Goal: Check status: Check status

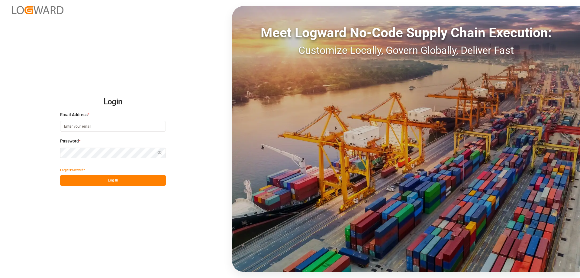
type input "[PERSON_NAME][EMAIL_ADDRESS][DOMAIN_NAME]"
click at [111, 181] on button "Log In" at bounding box center [113, 180] width 106 height 11
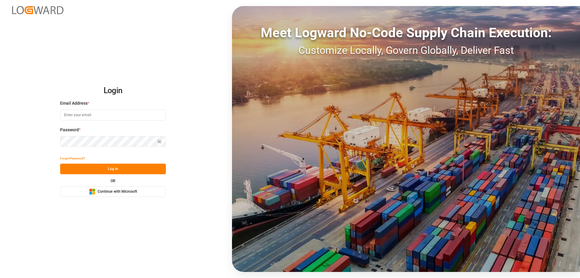
type input "[PERSON_NAME][EMAIL_ADDRESS][DOMAIN_NAME]"
click at [88, 168] on button "Log In" at bounding box center [113, 168] width 106 height 11
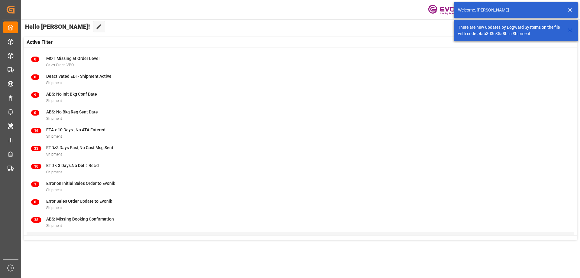
scroll to position [77, 0]
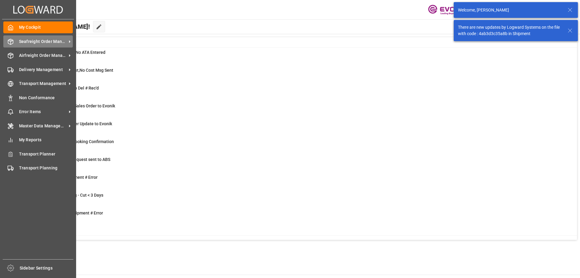
click at [18, 38] on div "Seafreight Order Management Seafreight Order Management" at bounding box center [37, 41] width 69 height 12
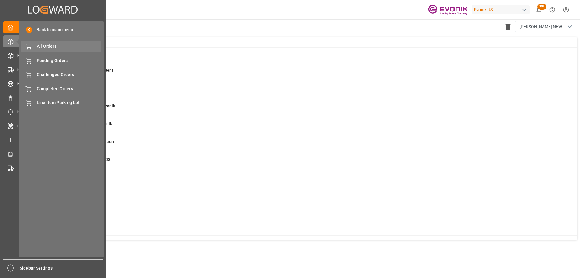
click at [48, 47] on span "All Orders" at bounding box center [69, 46] width 65 height 6
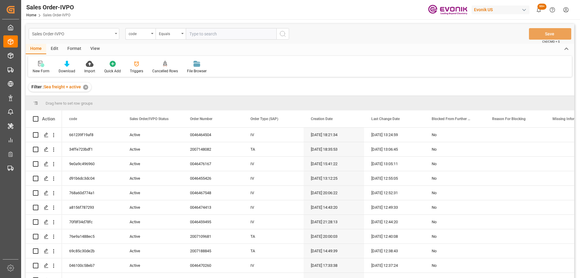
click at [95, 36] on div "Sales Order-IVPO" at bounding box center [72, 34] width 81 height 8
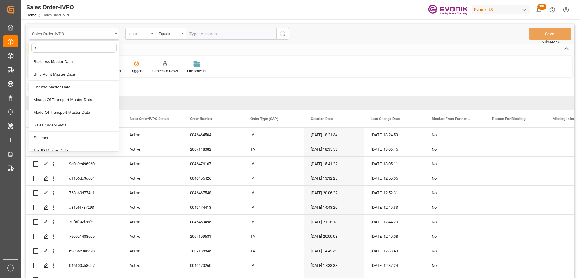
type input "sh"
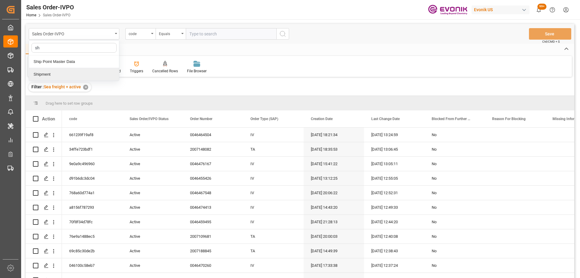
click at [64, 76] on div "Shipment" at bounding box center [74, 74] width 90 height 13
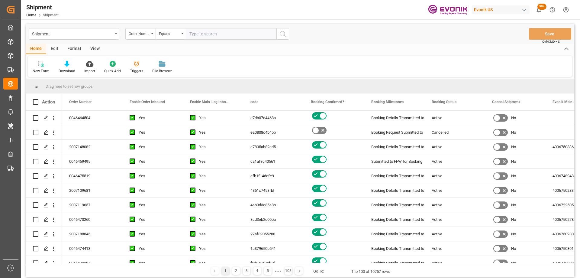
click at [212, 34] on input "text" at bounding box center [231, 33] width 91 height 11
paste input "46476056"
type input "0046476056"
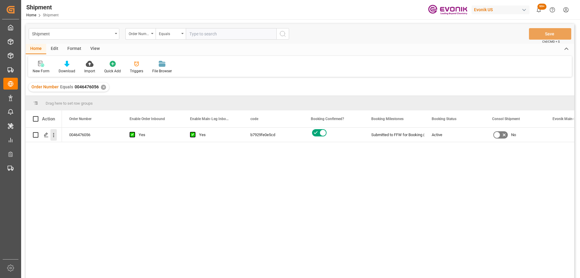
click at [55, 139] on button "open menu" at bounding box center [53, 134] width 6 height 11
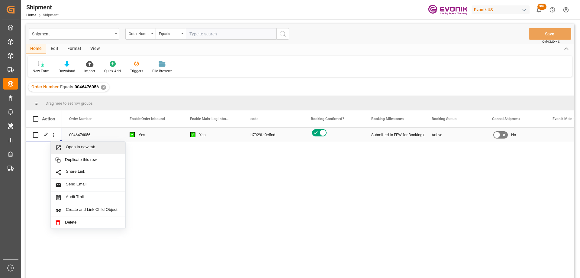
click at [86, 153] on div "Open in new tab" at bounding box center [88, 147] width 75 height 13
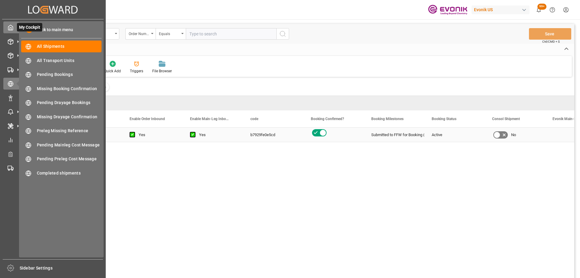
click at [16, 26] on div "My Cockpit My Cockpit" at bounding box center [52, 27] width 99 height 12
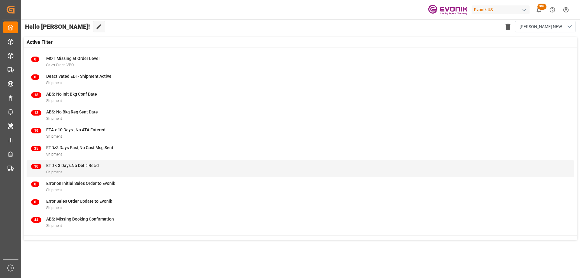
scroll to position [77, 0]
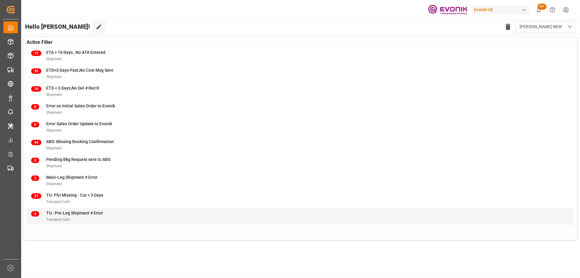
click at [88, 213] on span "TU : Pre-Leg Shipment # Error" at bounding box center [74, 212] width 57 height 5
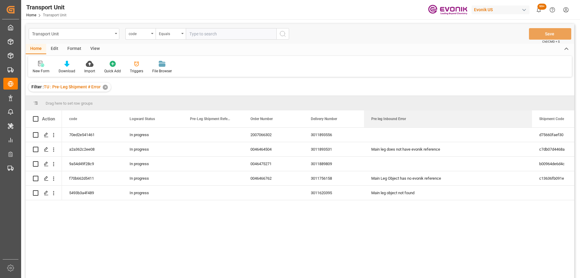
drag, startPoint x: 424, startPoint y: 118, endPoint x: 532, endPoint y: 108, distance: 108.0
click at [532, 108] on div "Drag here to set row groups Drag here to set column labels Action code Logward …" at bounding box center [300, 189] width 548 height 186
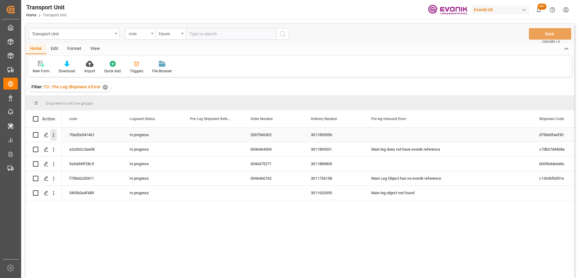
click at [54, 136] on icon "open menu" at bounding box center [53, 135] width 6 height 6
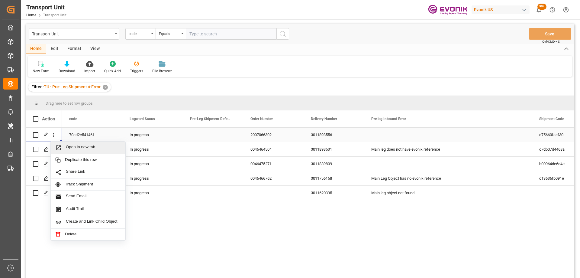
click at [60, 149] on icon "Press SPACE to select this row." at bounding box center [58, 147] width 6 height 6
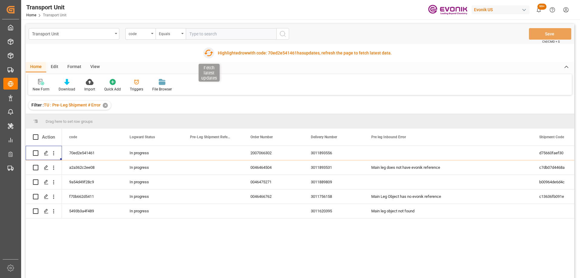
click at [210, 51] on icon "button" at bounding box center [209, 53] width 10 height 10
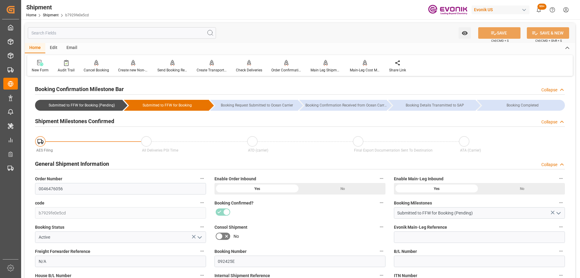
click at [283, 215] on div at bounding box center [299, 212] width 171 height 10
click at [316, 212] on div at bounding box center [299, 212] width 171 height 10
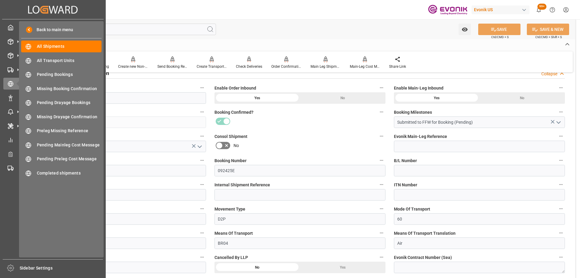
click at [6, 10] on div "Created by potrace 1.15, written by Peter Selinger 2001-2017 Created by potrace…" at bounding box center [52, 9] width 101 height 19
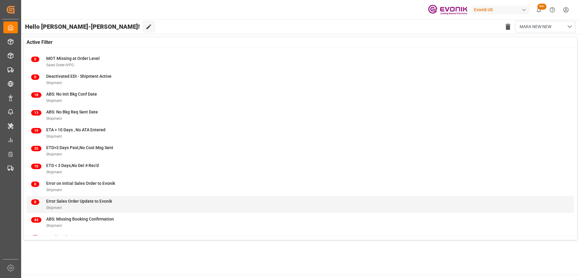
scroll to position [77, 0]
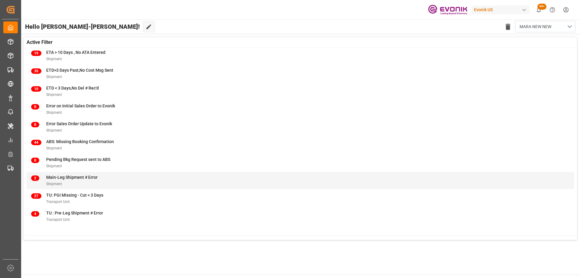
click at [108, 182] on div "2 Main-Leg Shipment # Error Shipment" at bounding box center [300, 180] width 538 height 13
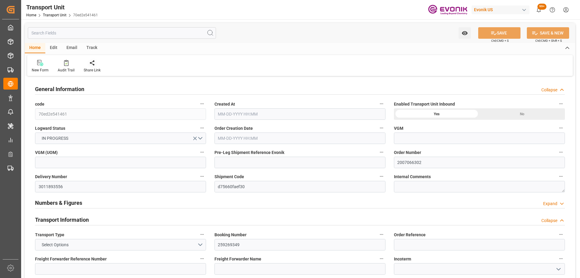
type input "Maersk"
type input "Maersk Line AS"
type input "USEWR"
type input "INNSA"
type input "19801.04"
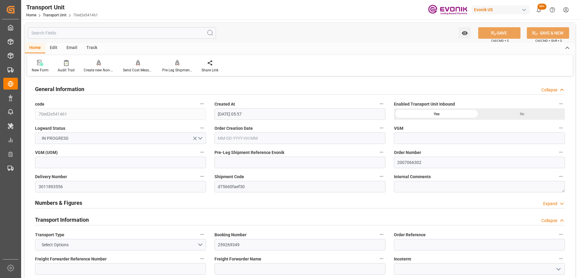
type input "09-08-2025 05:57"
type input "12-04-2025"
type input "10-18-2025 00:00"
type input "12-04-2025 00:00"
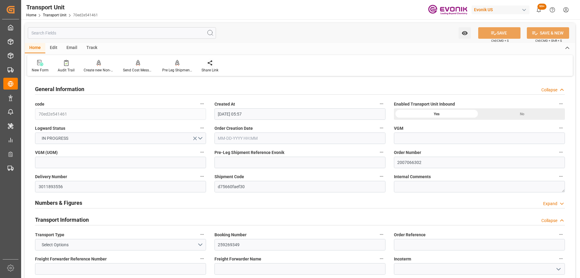
type input "12-04-2025 00:00"
type input "10-14-2025 00:00"
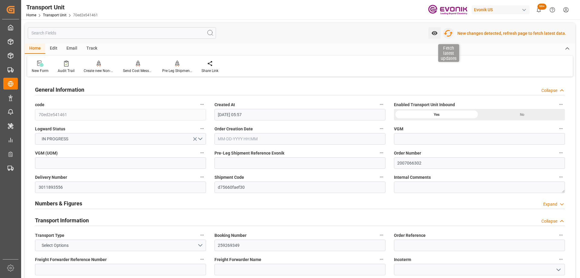
click at [451, 30] on icon "button" at bounding box center [448, 33] width 10 height 10
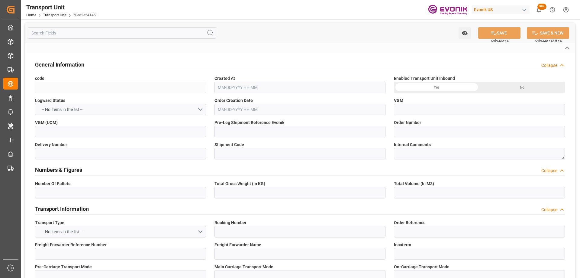
type input "70ed2e541461"
type input "2007066302"
type input "3011893556"
type input "d75660faef30"
type input "259269349"
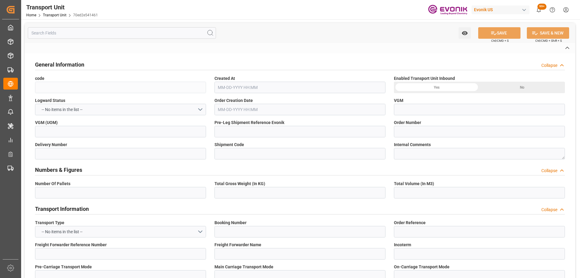
type input "MAEU"
type textarea "07036"
type input "[GEOGRAPHIC_DATA]"
type textarea "400093"
type input "[GEOGRAPHIC_DATA]"
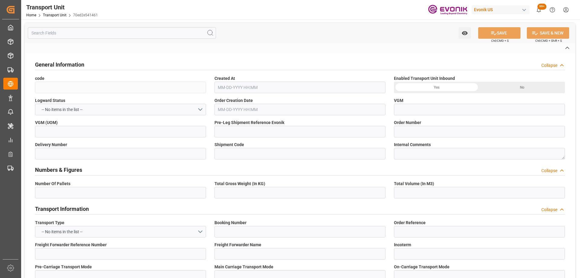
type input "[GEOGRAPHIC_DATA]"
type input "[PERSON_NAME] ([PERSON_NAME])"
type textarea "Evonik Pre Leg Shipment Reference not filled"
type input "4006750383"
type textarea "SM AO Active Oxygens"
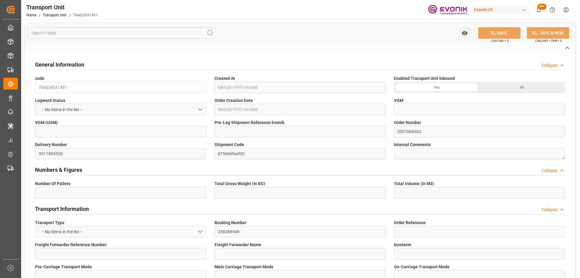
type input "kg"
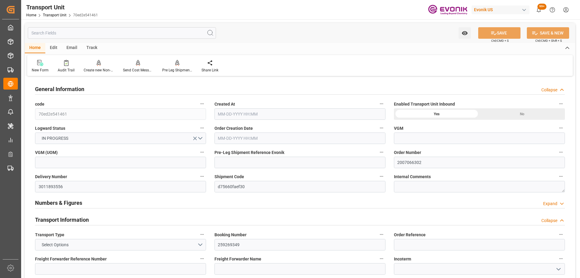
type input "Maersk"
type input "Maersk Line AS"
type input "USEWR"
type input "INNSA"
type input "19801.04"
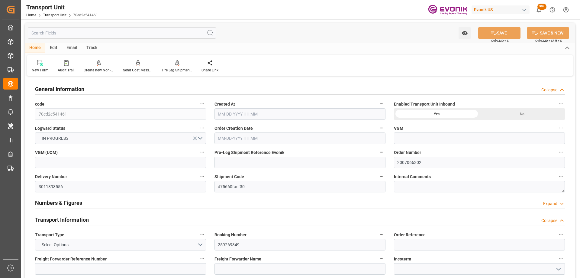
type input "09-08-2025 05:57"
type input "12-04-2025"
type input "10-18-2025 00:00"
type input "12-04-2025 00:00"
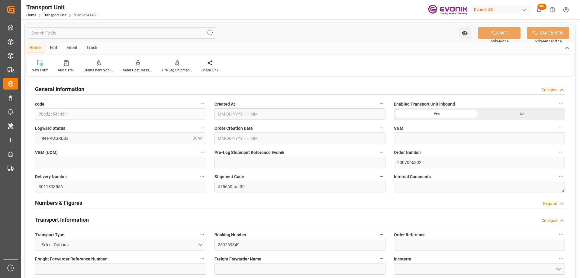
type input "12-04-2025 00:00"
type input "10-14-2025 00:00"
click at [173, 64] on div at bounding box center [177, 62] width 30 height 6
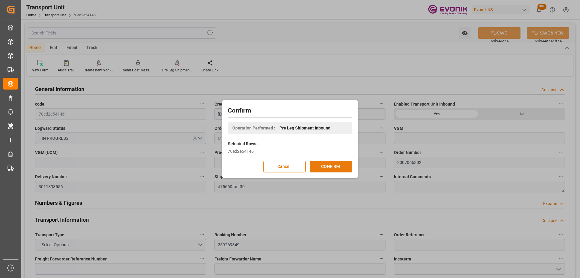
click at [339, 167] on button "CONFIRM" at bounding box center [331, 166] width 42 height 11
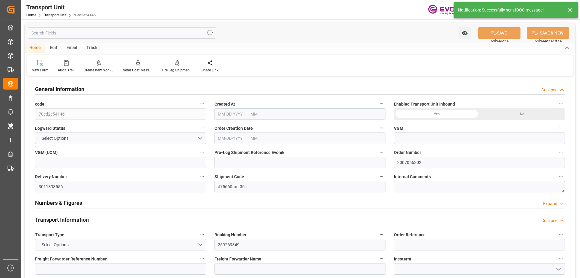
type input "70ed2e541461"
type input "2007066302"
type input "3011893556"
type input "d75660faef30"
type input "259269349"
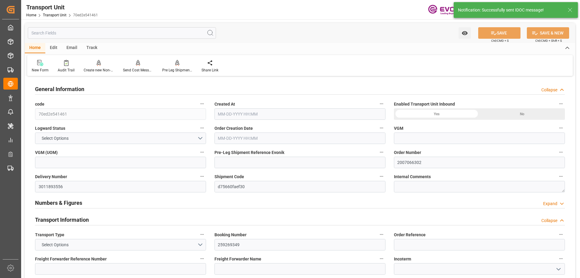
type input "MAEU"
type textarea "07036"
type input "[GEOGRAPHIC_DATA]"
type textarea "400093"
type input "[GEOGRAPHIC_DATA]"
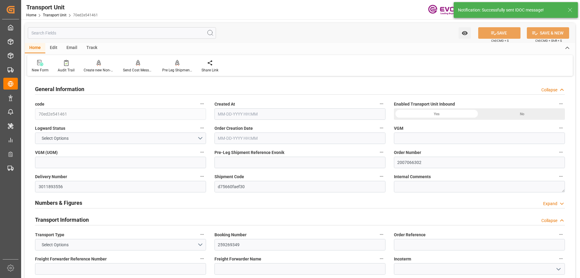
type input "Newark"
type input "[PERSON_NAME] ([PERSON_NAME])"
type textarea "Evonik Pre Leg Shipment Reference not filled"
type input "4006750383"
type textarea "SM AO Active Oxygens"
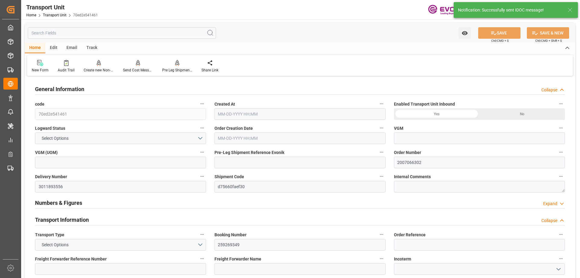
type input "kg"
type input "Maersk"
type input "Maersk Line AS"
type input "USEWR"
type input "INNSA"
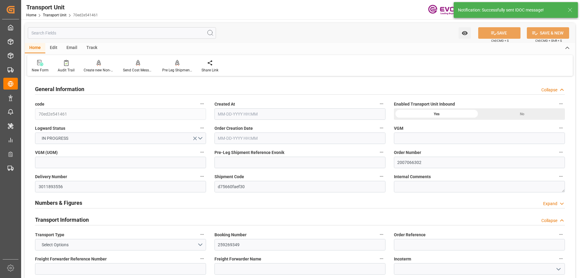
type input "19801.04"
type input "09-08-2025 05:57"
type input "12-04-2025"
type input "10-18-2025 00:00"
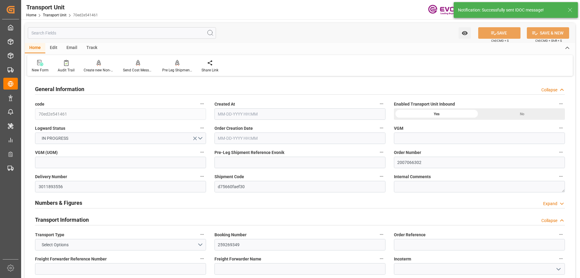
type input "12-04-2025 00:00"
type input "10-14-2025 00:00"
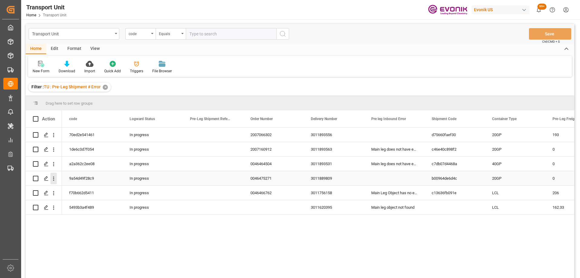
click at [54, 179] on icon "open menu" at bounding box center [53, 178] width 6 height 6
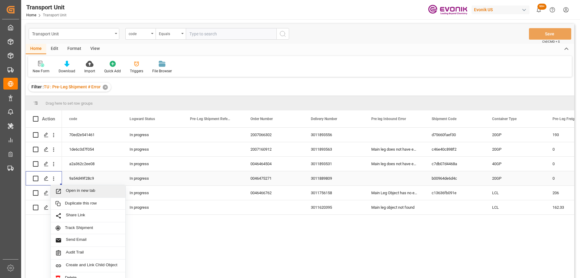
click at [65, 193] on span "Press SPACE to select this row." at bounding box center [60, 191] width 11 height 6
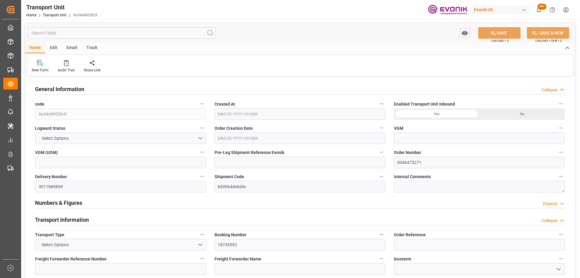
type input "0"
type input "Hapag [PERSON_NAME]"
type input "Hapag Lloyd Aktiengesellschaft"
type input "USSAV"
type input "INNSA"
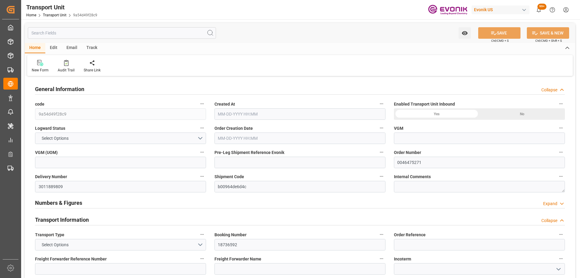
type input "2448.96"
type input "[DATE] 03:05"
type input "[DATE]"
type input "[DATE] 00:00"
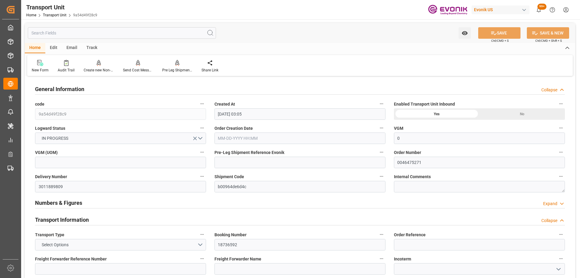
type input "[DATE] 00:00"
type input "[DATE] 17:00"
click at [178, 69] on div "Pre Leg Shipment Inbound" at bounding box center [177, 69] width 30 height 5
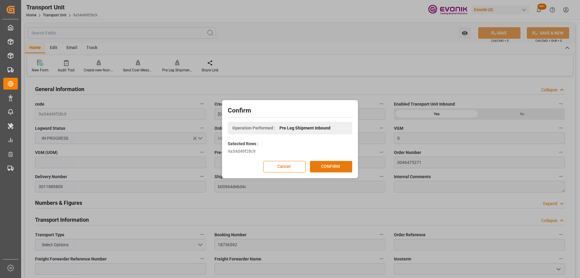
click at [327, 167] on button "CONFIRM" at bounding box center [331, 166] width 42 height 11
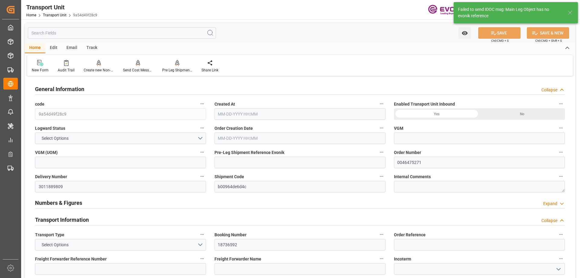
type input "0"
type input "Hapag Lloyd"
type input "Hapag Lloyd Aktiengesellschaft"
type input "USSAV"
type input "INNSA"
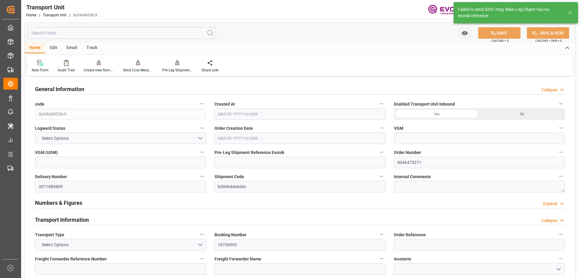
type input "2448.96"
type input "10-02-2025 03:05"
type input "12-20-2025"
type input "10-25-2025 00:00"
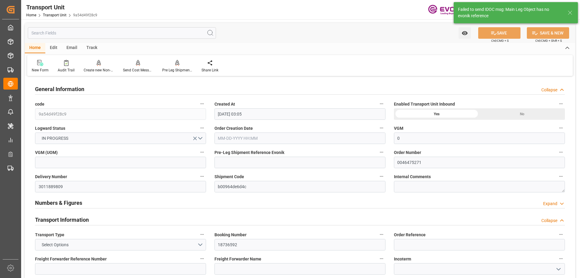
type input "11-30-2025 00:00"
type input "10-22-2025 17:00"
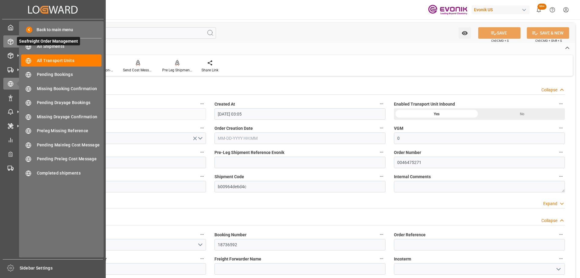
click at [15, 43] on icon at bounding box center [18, 41] width 6 height 6
click at [48, 48] on span "All Shipments" at bounding box center [69, 46] width 65 height 6
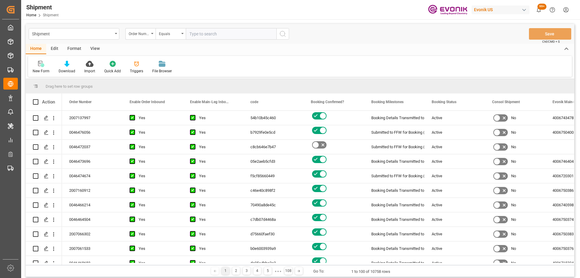
click at [205, 33] on input "text" at bounding box center [231, 33] width 91 height 11
paste input "0046472037"
type input "0046472037"
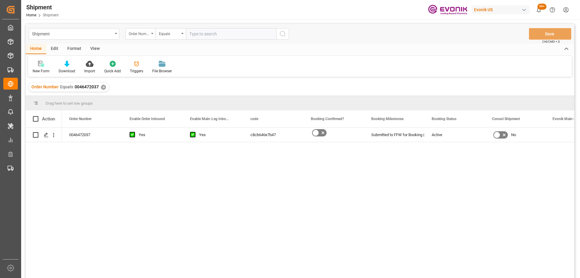
click at [143, 37] on div "Order Number" at bounding box center [140, 33] width 30 height 11
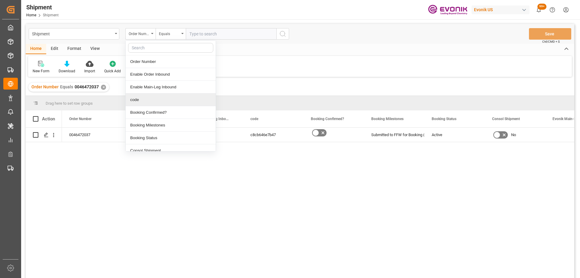
click at [133, 97] on div "code" at bounding box center [171, 99] width 90 height 13
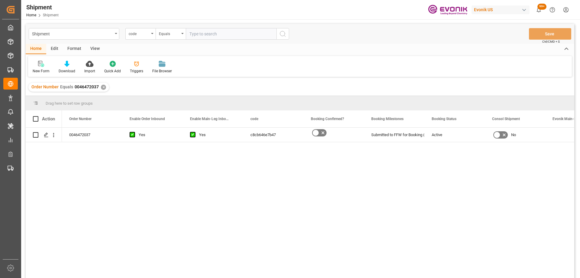
click at [223, 34] on input "text" at bounding box center [231, 33] width 91 height 11
paste input "ea0808c4b4bb"
type input "ea0808c4b4bb"
click at [283, 35] on icon "search button" at bounding box center [282, 33] width 7 height 7
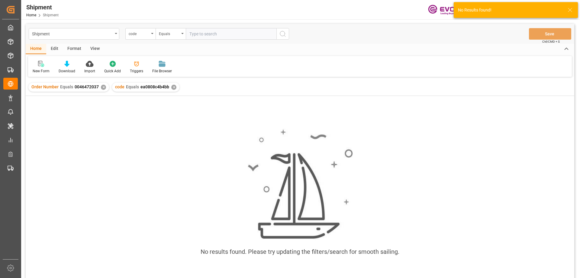
click at [104, 86] on div "✕" at bounding box center [103, 87] width 5 height 5
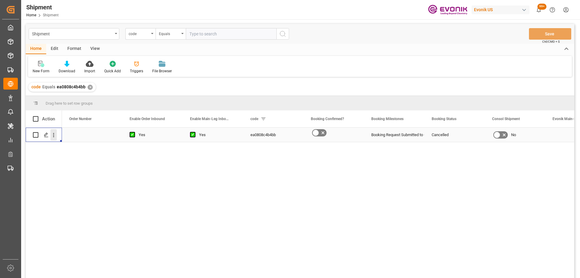
click at [53, 137] on icon "open menu" at bounding box center [53, 135] width 6 height 6
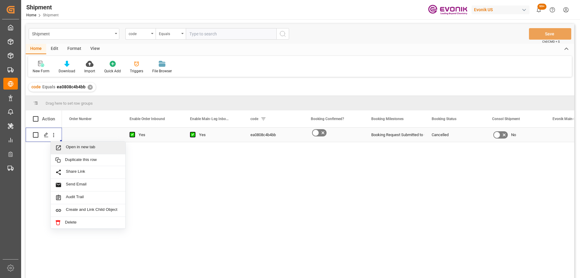
click at [68, 146] on span "Open in new tab" at bounding box center [93, 147] width 55 height 6
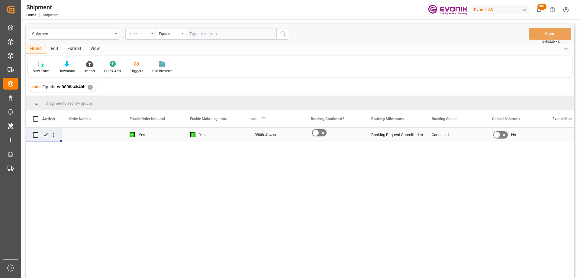
click at [143, 35] on div "code" at bounding box center [139, 33] width 21 height 7
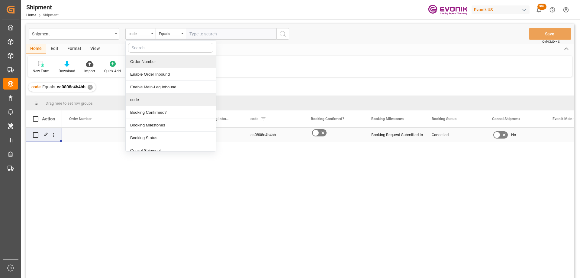
click at [152, 64] on div "Order Number" at bounding box center [171, 61] width 90 height 13
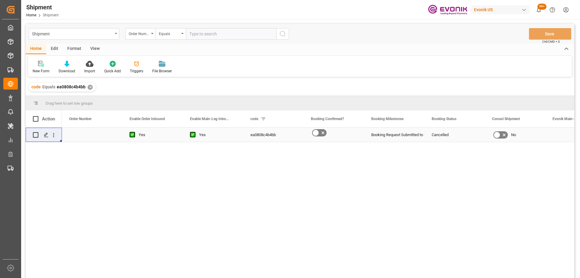
click at [201, 38] on input "text" at bounding box center [231, 33] width 91 height 11
paste input "0046472037"
type input "0046472037"
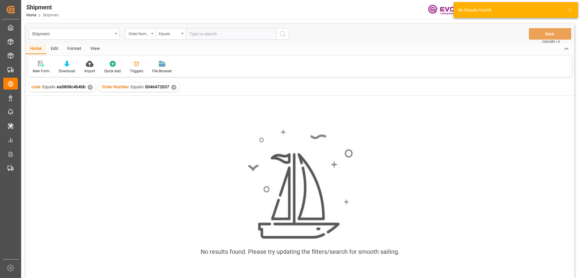
click at [89, 86] on div "✕" at bounding box center [90, 87] width 5 height 5
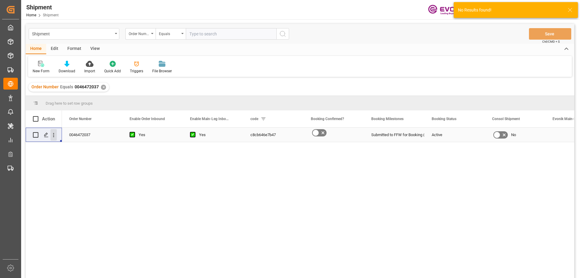
click at [55, 136] on icon "open menu" at bounding box center [53, 135] width 6 height 6
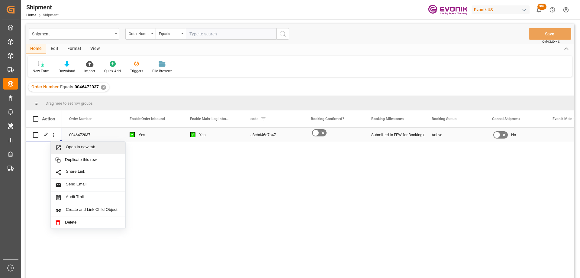
click at [63, 147] on span "Press SPACE to select this row." at bounding box center [60, 147] width 11 height 6
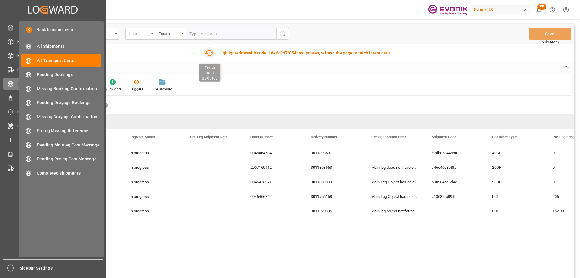
click at [208, 56] on icon "button" at bounding box center [209, 53] width 10 height 10
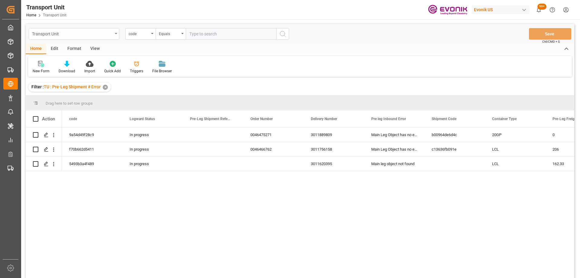
click at [83, 36] on div "Transport Unit" at bounding box center [72, 34] width 81 height 8
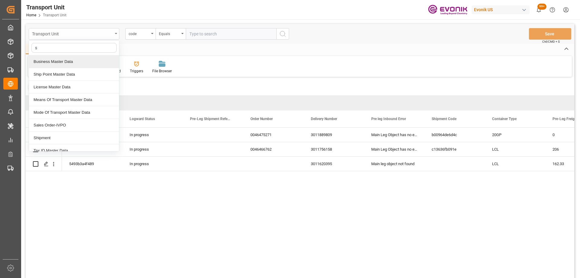
type input "sh"
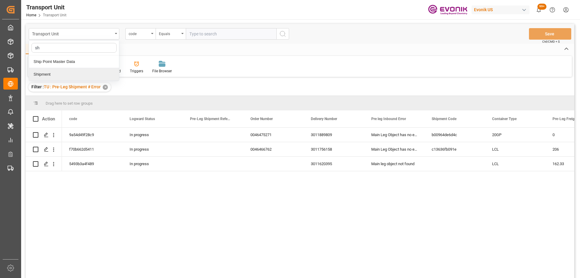
click at [57, 72] on div "Shipment" at bounding box center [74, 74] width 90 height 13
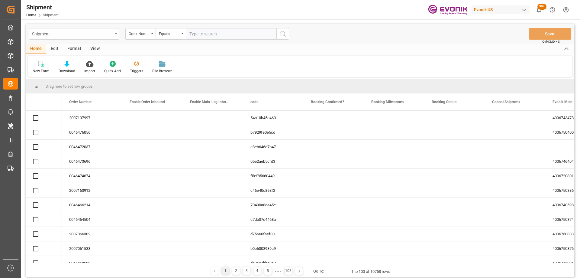
click at [56, 34] on div "Shipment" at bounding box center [72, 34] width 81 height 8
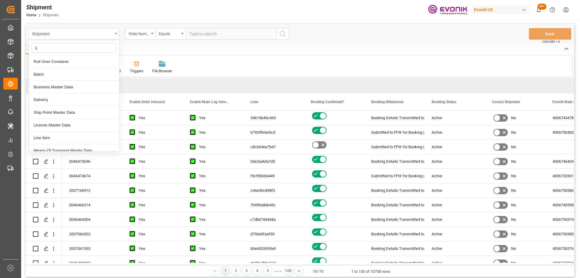
type input "sa"
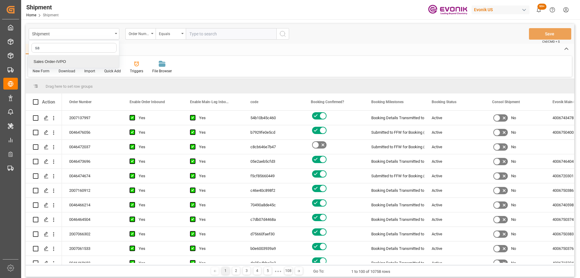
click at [53, 59] on div "Sales Order-IVPO" at bounding box center [74, 61] width 90 height 13
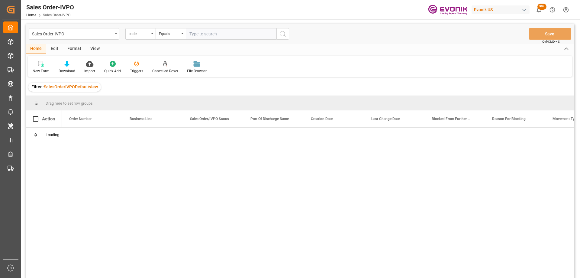
click at [143, 35] on div "code" at bounding box center [139, 33] width 21 height 7
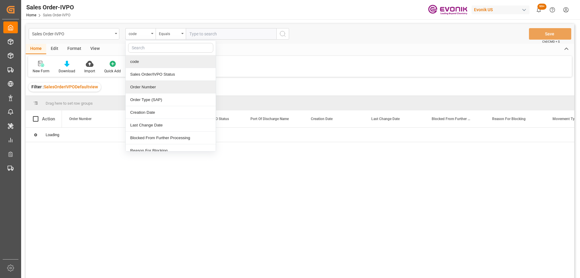
drag, startPoint x: 141, startPoint y: 83, endPoint x: 209, endPoint y: 35, distance: 83.0
click at [141, 84] on div "Order Number" at bounding box center [171, 87] width 90 height 13
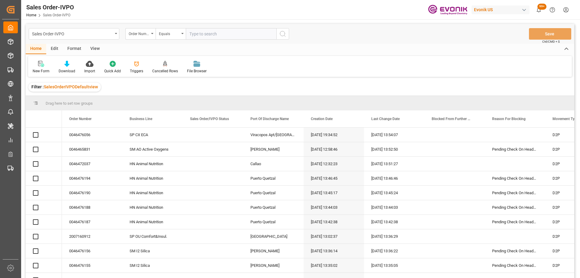
click at [209, 35] on input "text" at bounding box center [231, 33] width 91 height 11
paste input "0046472037"
type input "0046472037"
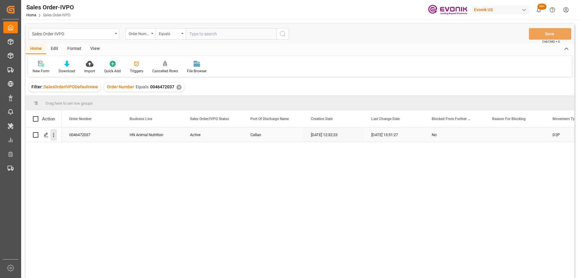
click at [52, 136] on icon "open menu" at bounding box center [53, 135] width 6 height 6
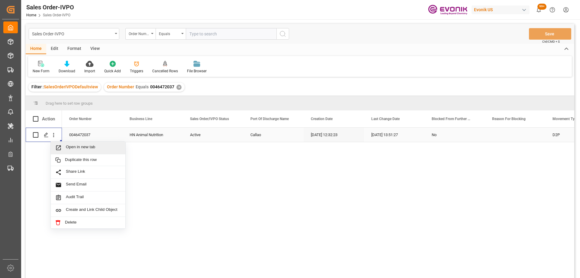
click at [61, 146] on icon "Press SPACE to select this row." at bounding box center [58, 147] width 5 height 5
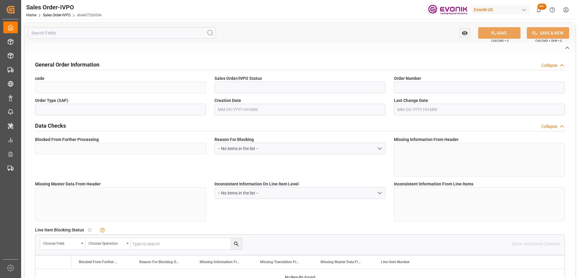
type input "e6e4d72b069e"
type input "Active"
type input "0046472037"
type input "IV"
type input "No"
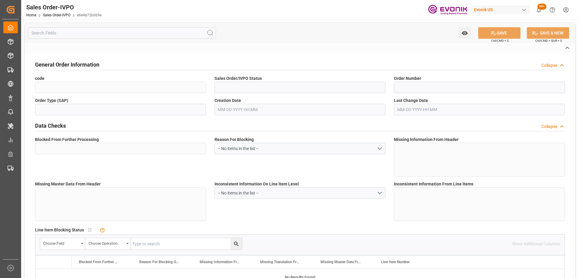
type input "D2P"
type input "45"
type input "FCL"
type input "0006"
type input "20GP"
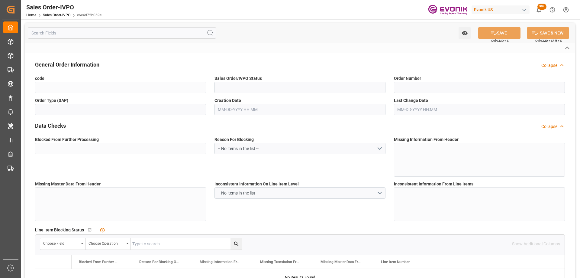
type textarea "No Tank Container"
type input "0046472037"
type input "40"
type input "HN Animal Nutrition"
type input "Health & Nutrition"
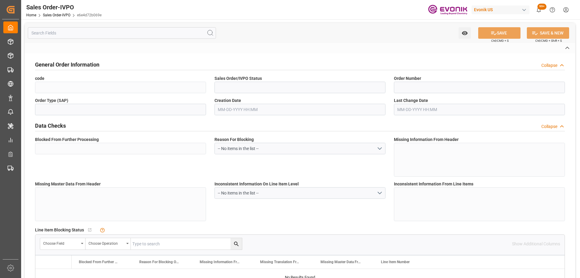
type input "CIF"
type input "Callao"
type textarea "Not required"
type textarea "Reseller"
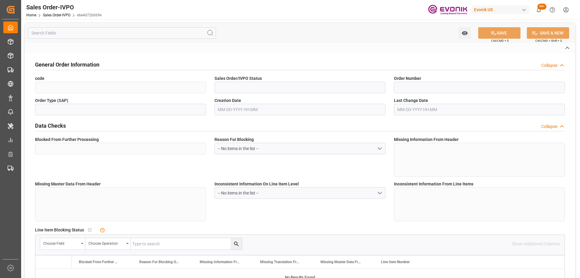
type textarea "Original BL to be printed at destination. It could be SWB as well."
type input "PE"
type input "Done"
type input "20GP"
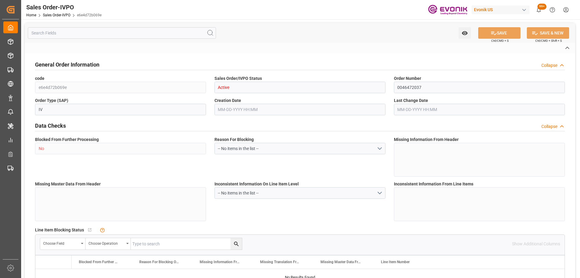
type input "Done"
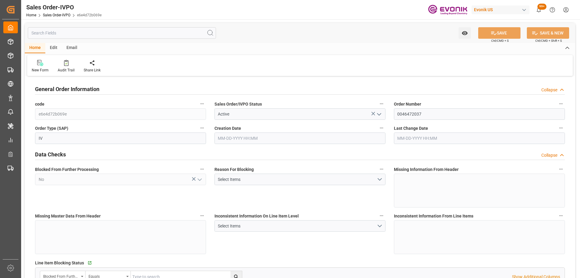
type input "PECLL"
type input "0"
type input "15"
type input "19"
type input "28"
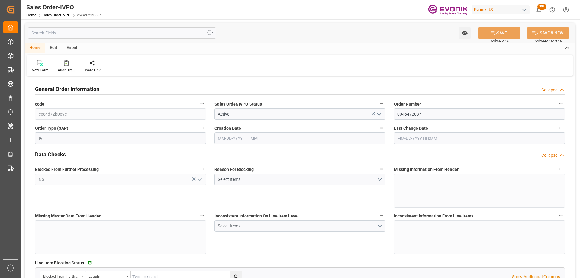
type input "306900"
type input "819"
type input "255000"
type input "450"
type input "09-08-2025 12:32"
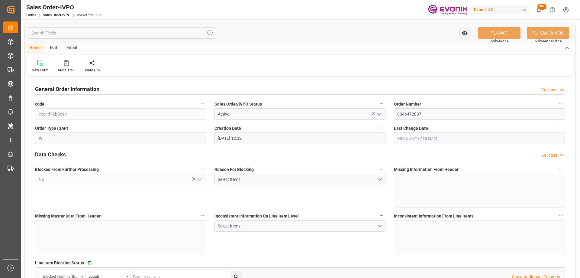
type input "[DATE] 13:51"
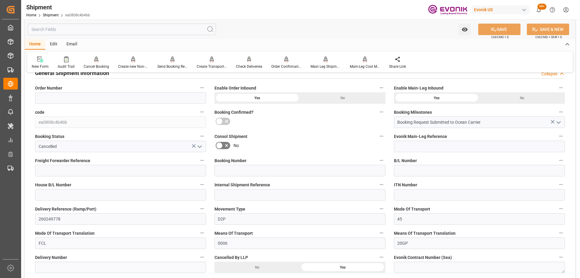
scroll to position [121, 0]
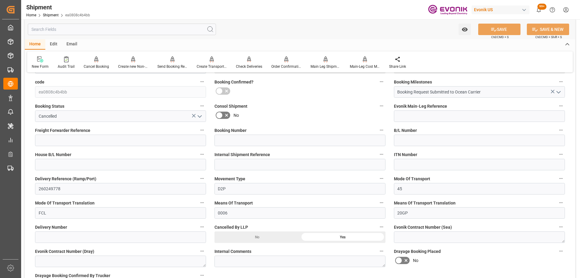
click at [202, 114] on icon "open menu" at bounding box center [199, 116] width 7 height 7
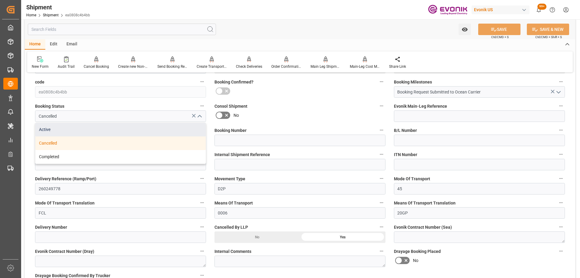
click at [131, 131] on div "Active" at bounding box center [120, 130] width 170 height 14
type input "Active"
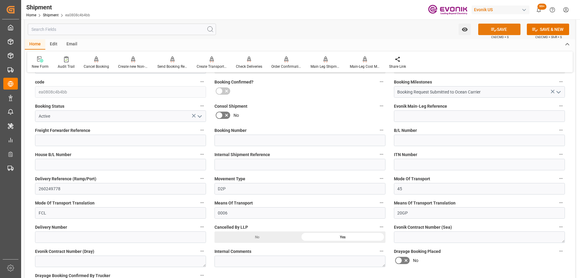
click at [498, 26] on button "SAVE" at bounding box center [499, 29] width 42 height 11
click at [263, 237] on div "No" at bounding box center [256, 236] width 85 height 11
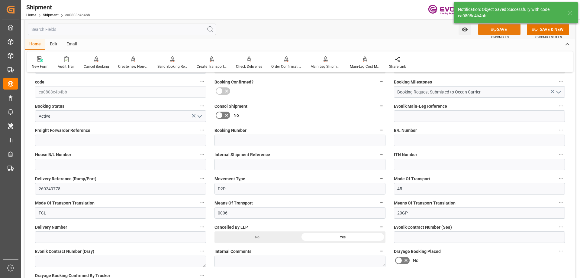
click at [505, 30] on button "SAVE" at bounding box center [499, 29] width 42 height 11
click at [272, 235] on div "No" at bounding box center [256, 236] width 85 height 11
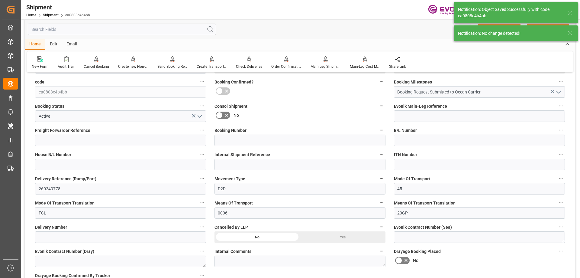
click at [569, 34] on icon at bounding box center [569, 33] width 7 height 7
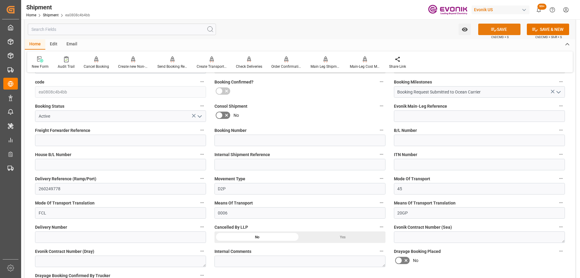
click at [491, 28] on icon at bounding box center [493, 29] width 6 height 6
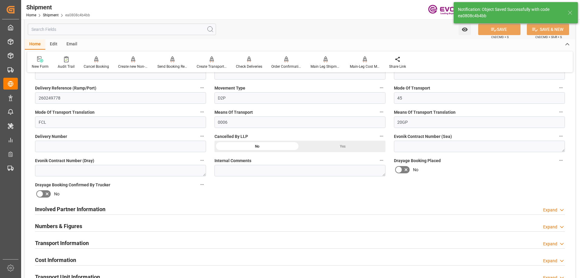
scroll to position [393, 0]
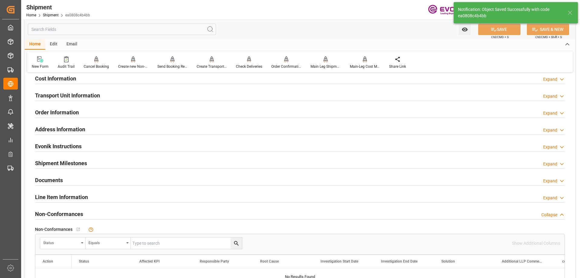
click at [91, 196] on div "Line Item Information Expand" at bounding box center [300, 196] width 530 height 11
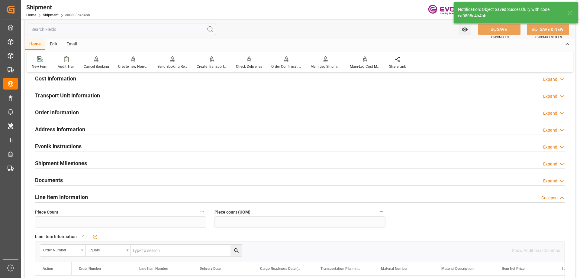
scroll to position [483, 0]
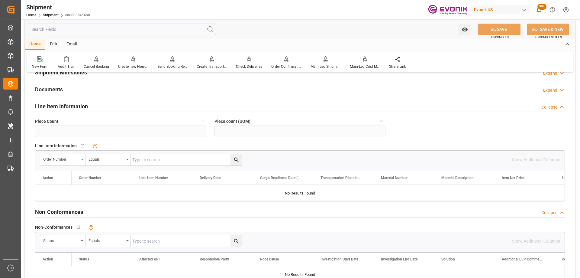
click at [171, 159] on input "text" at bounding box center [186, 159] width 111 height 11
paste input "ea0808c4b4bb"
click at [178, 158] on input "ea0808c4b4bb" at bounding box center [186, 159] width 111 height 11
drag, startPoint x: 133, startPoint y: 156, endPoint x: 68, endPoint y: 146, distance: 65.7
click at [68, 146] on div "Line Item Information   No child Object linked Order Number Equals ea0808c4b4bb…" at bounding box center [300, 171] width 538 height 64
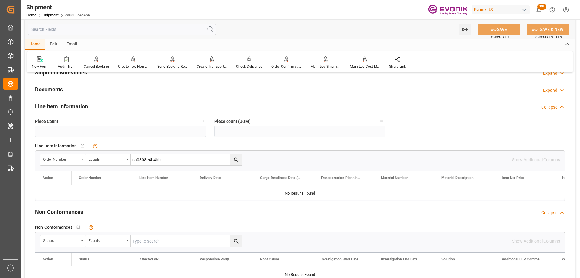
paste input "0046472037"
type input "0046472037"
click at [240, 157] on button "search button" at bounding box center [235, 159] width 11 height 11
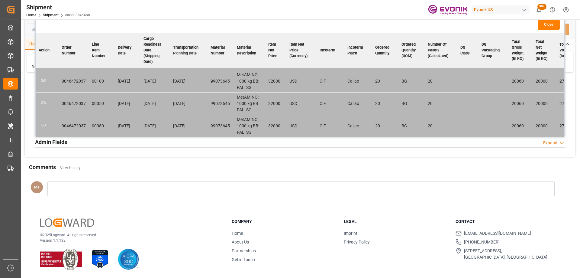
scroll to position [0, 0]
click at [43, 78] on icon "button" at bounding box center [44, 78] width 8 height 8
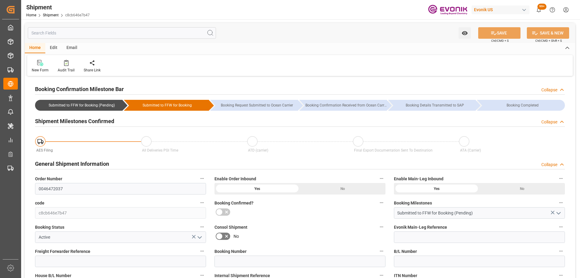
type input "300"
type input "BG"
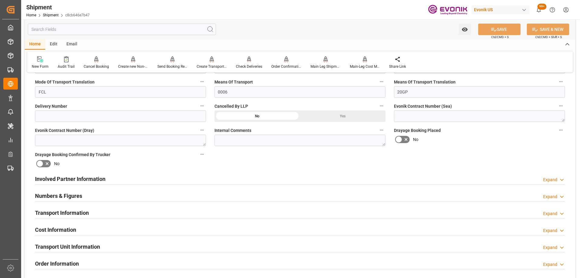
scroll to position [393, 0]
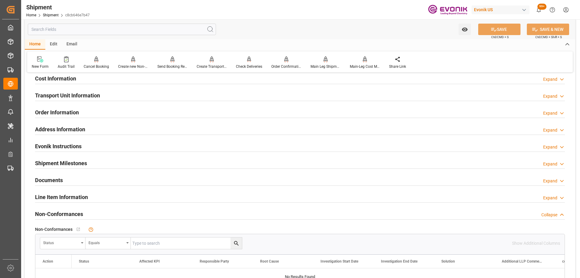
click at [78, 192] on div "Line Item Information" at bounding box center [61, 196] width 53 height 11
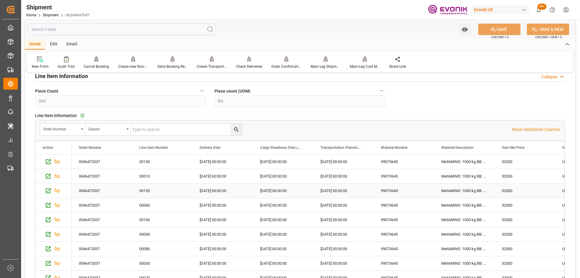
scroll to position [30, 0]
click at [60, 162] on icon "Press SPACE to select this row." at bounding box center [57, 160] width 6 height 6
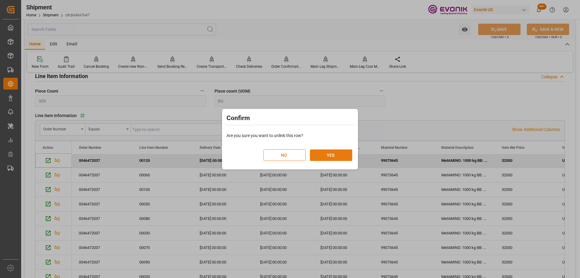
click at [342, 154] on button "YES" at bounding box center [331, 154] width 42 height 11
click at [338, 156] on button "YES" at bounding box center [331, 154] width 42 height 11
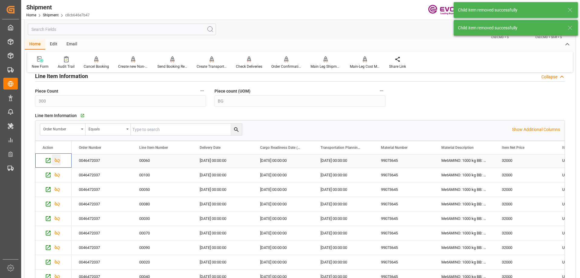
click at [57, 160] on icon "Press SPACE to select this row." at bounding box center [57, 160] width 5 height 5
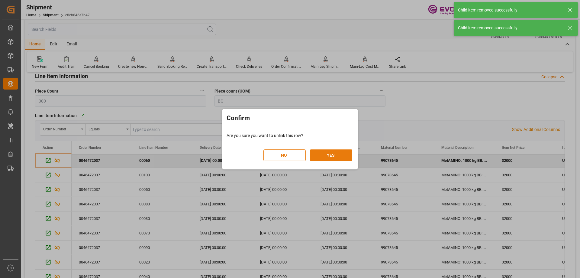
click at [339, 153] on button "YES" at bounding box center [331, 154] width 42 height 11
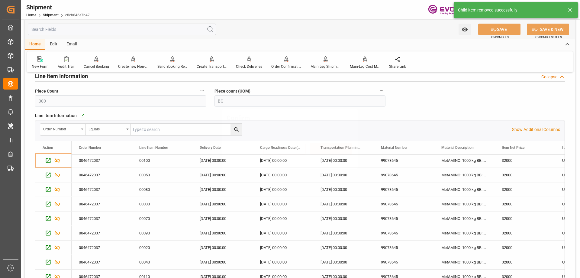
click at [328, 155] on div "NO YES" at bounding box center [289, 145] width 133 height 26
click at [59, 158] on icon "Press SPACE to select this row." at bounding box center [57, 160] width 6 height 6
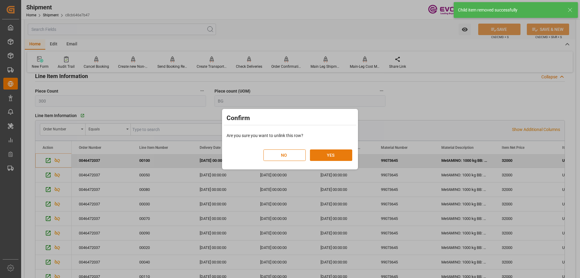
click at [334, 157] on button "YES" at bounding box center [331, 154] width 42 height 11
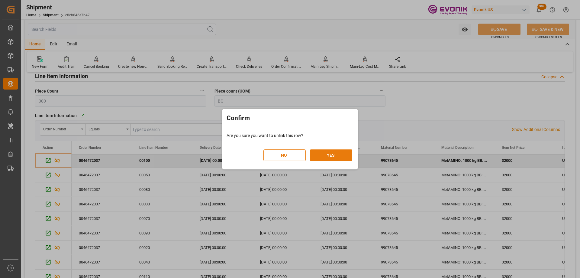
click at [328, 155] on div "NO YES" at bounding box center [289, 152] width 133 height 26
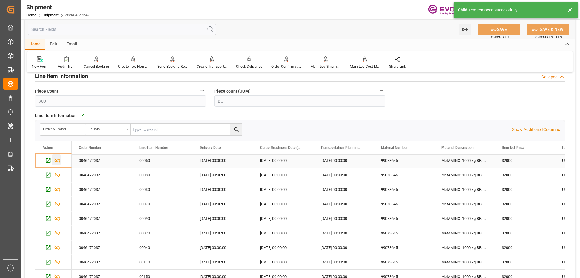
click at [56, 160] on icon "Press SPACE to select this row." at bounding box center [57, 160] width 5 height 5
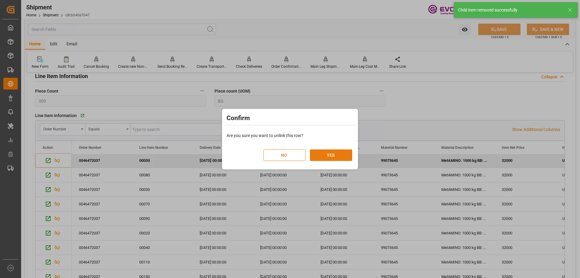
click at [326, 153] on button "YES" at bounding box center [331, 154] width 42 height 11
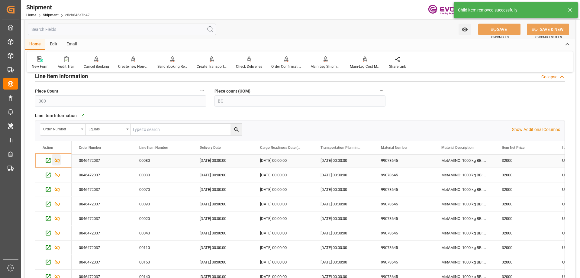
click at [56, 161] on icon "Press SPACE to select this row." at bounding box center [57, 160] width 5 height 5
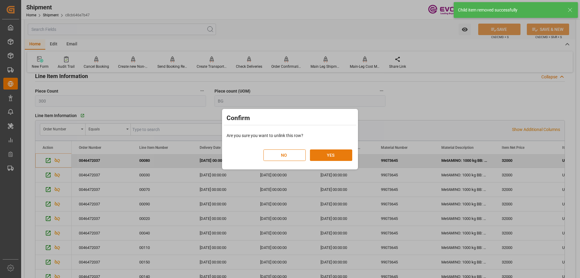
click at [347, 157] on button "YES" at bounding box center [331, 154] width 42 height 11
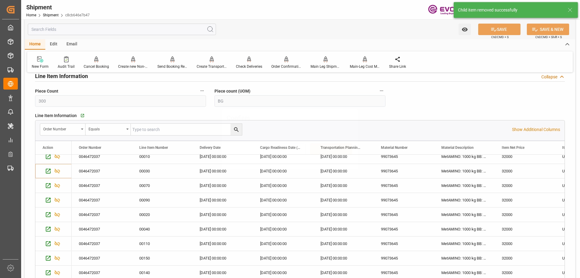
scroll to position [20, 0]
click at [56, 174] on div "Press SPACE to select this row." at bounding box center [56, 170] width 9 height 11
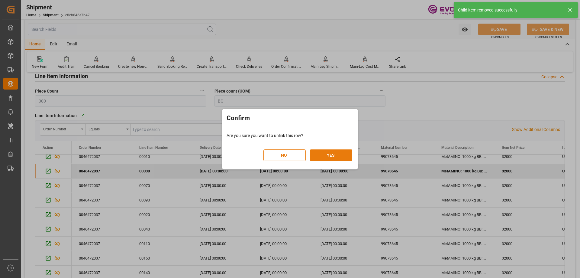
click at [334, 155] on button "YES" at bounding box center [331, 154] width 42 height 11
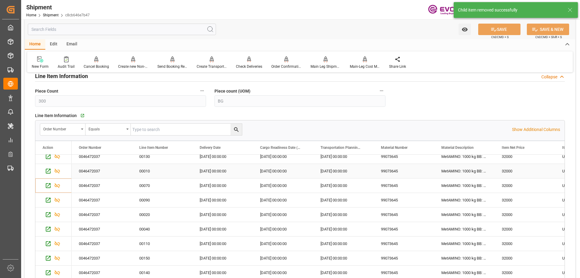
scroll to position [0, 0]
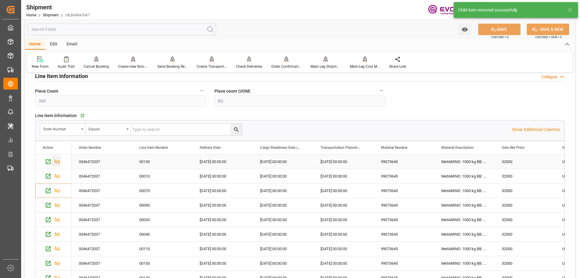
click at [56, 161] on icon "Press SPACE to select this row." at bounding box center [57, 161] width 5 height 5
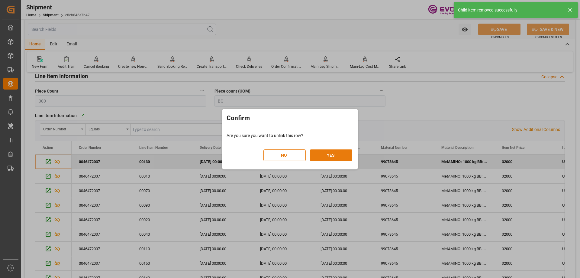
click at [336, 154] on button "YES" at bounding box center [331, 154] width 42 height 11
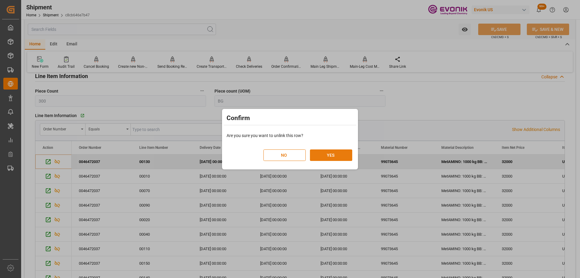
click at [324, 155] on button "YES" at bounding box center [331, 154] width 42 height 11
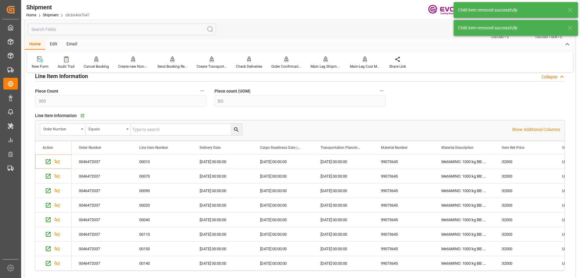
click at [573, 29] on div "Child item removed successfully" at bounding box center [516, 28] width 124 height 16
click at [572, 9] on icon at bounding box center [569, 9] width 7 height 7
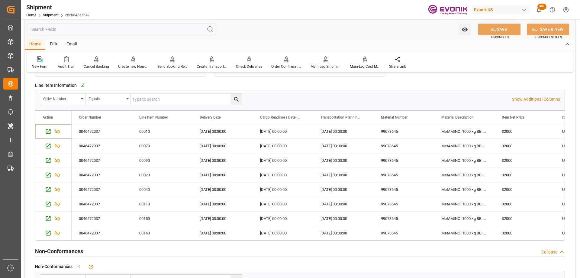
scroll to position [393, 0]
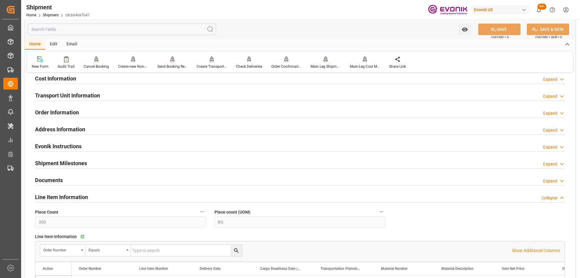
click at [101, 98] on div "Transport Unit Information Expand" at bounding box center [300, 94] width 530 height 11
